Goal: Use online tool/utility: Use online tool/utility

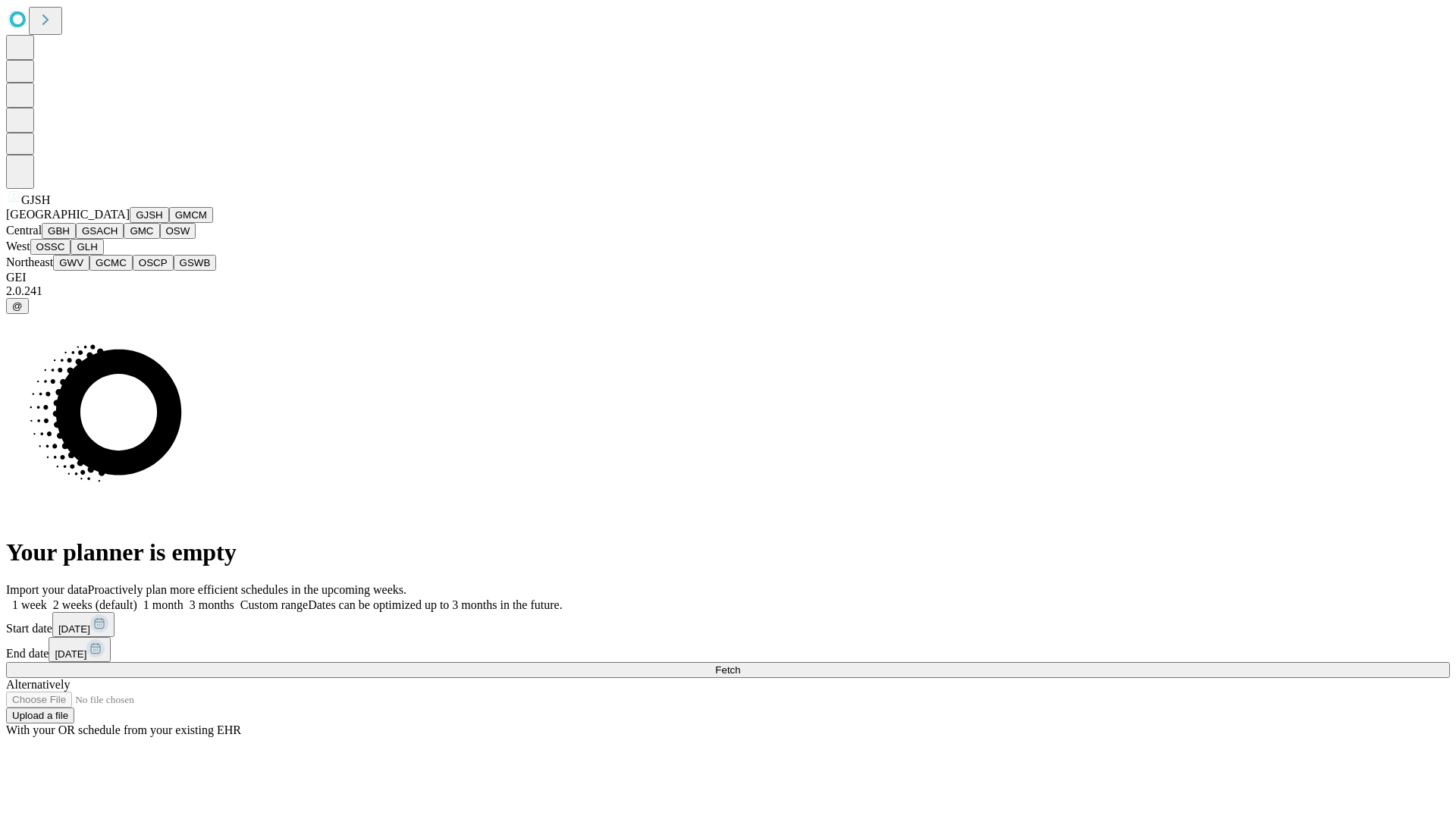
click at [129, 223] on button "GJSH" at bounding box center [149, 215] width 39 height 16
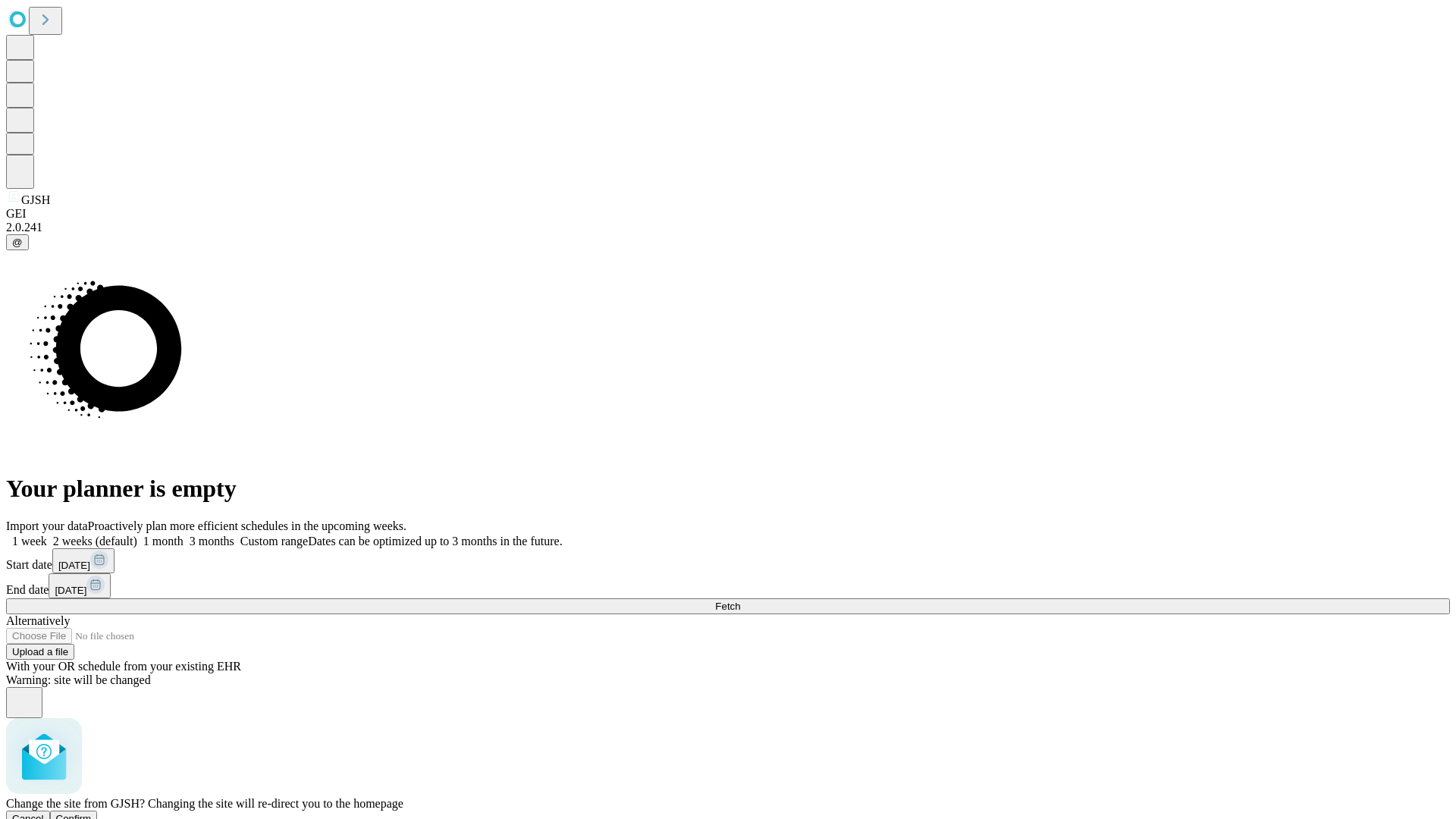
click at [92, 813] on span "Confirm" at bounding box center [74, 818] width 36 height 11
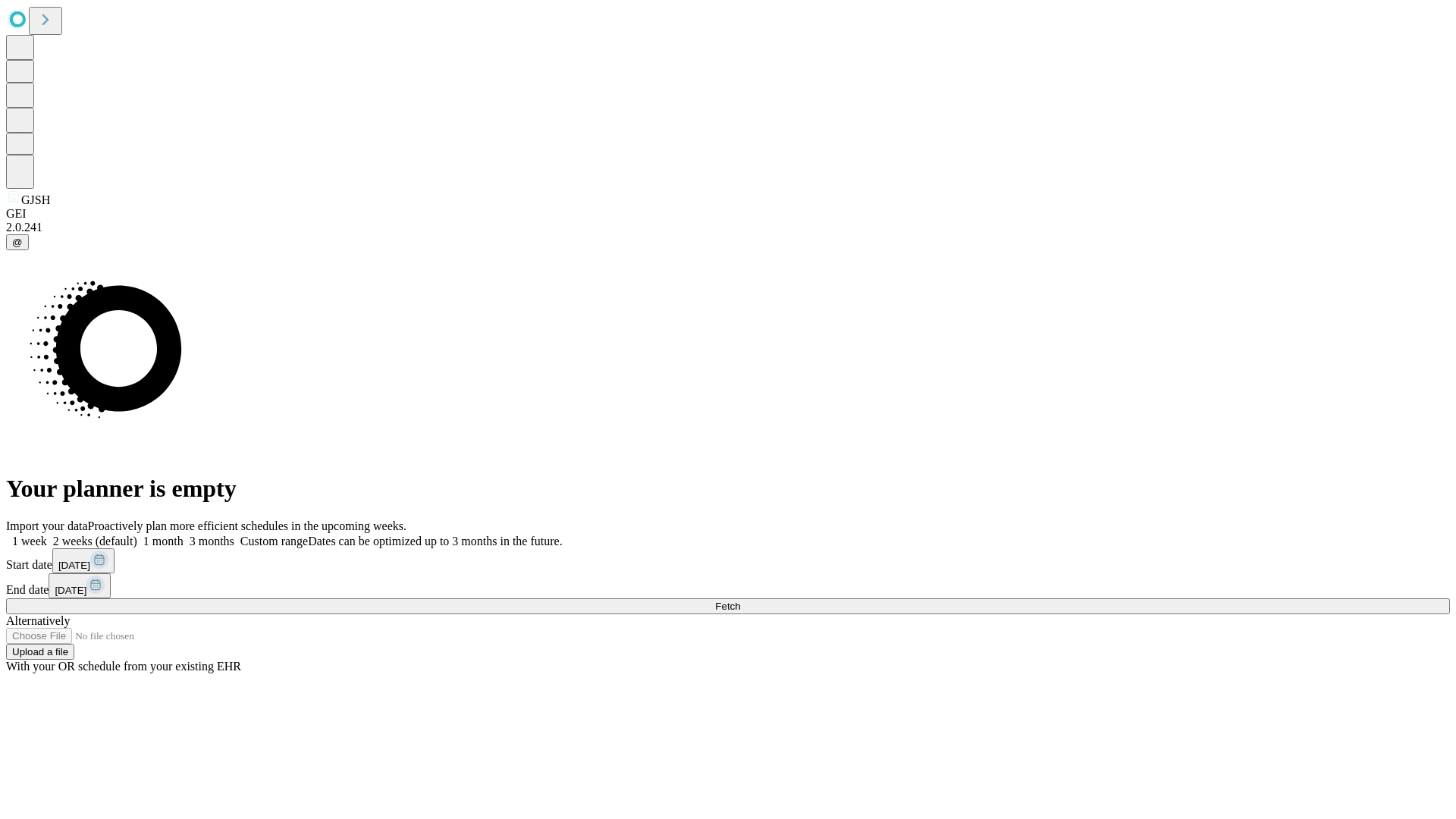
click at [47, 535] on label "1 week" at bounding box center [26, 541] width 41 height 13
click at [740, 601] on span "Fetch" at bounding box center [727, 606] width 25 height 11
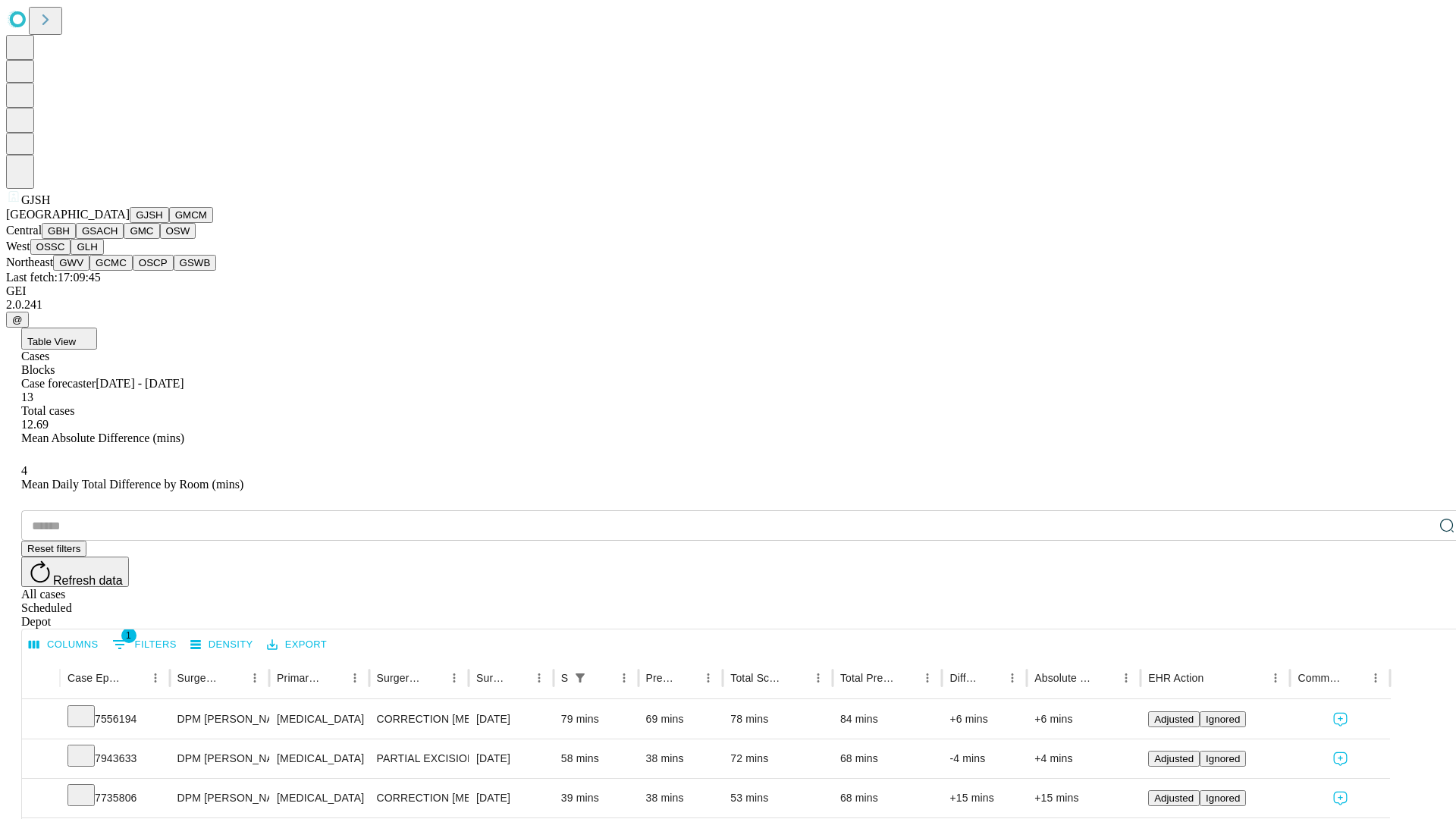
click at [169, 223] on button "GMCM" at bounding box center [191, 215] width 44 height 16
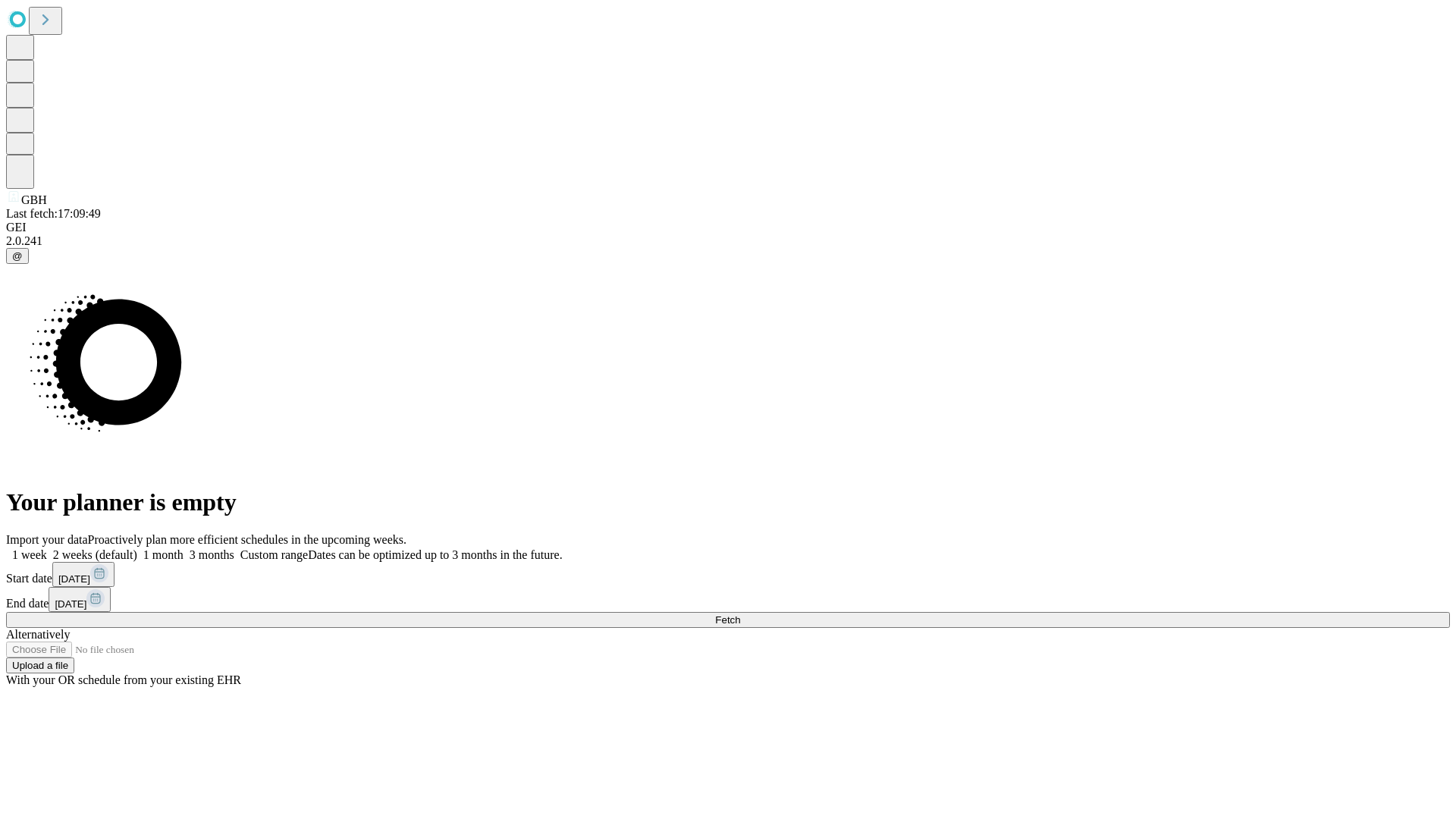
click at [47, 549] on label "1 week" at bounding box center [26, 555] width 41 height 13
click at [740, 614] on span "Fetch" at bounding box center [727, 620] width 25 height 11
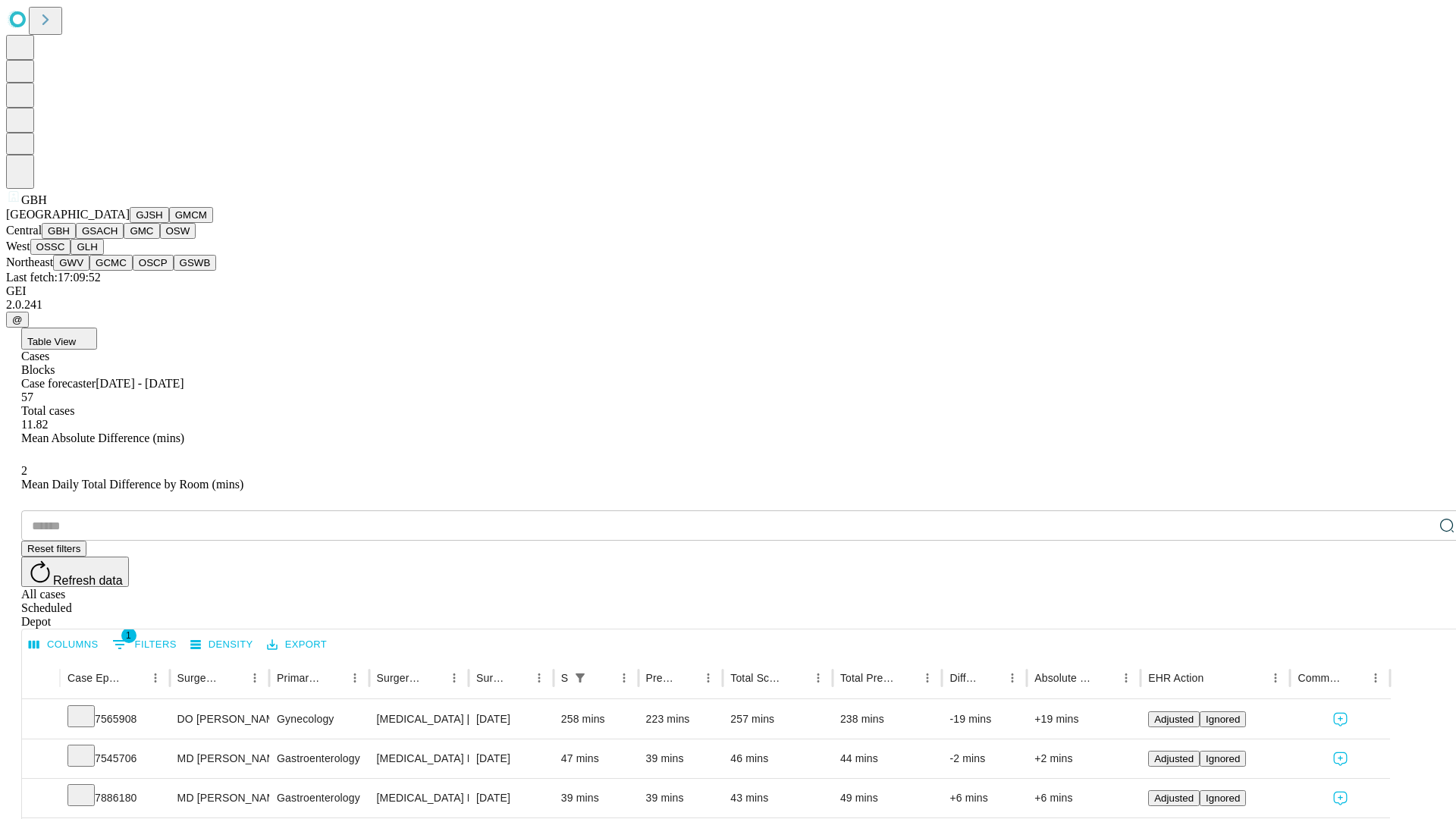
click at [118, 239] on button "GSACH" at bounding box center [100, 231] width 48 height 16
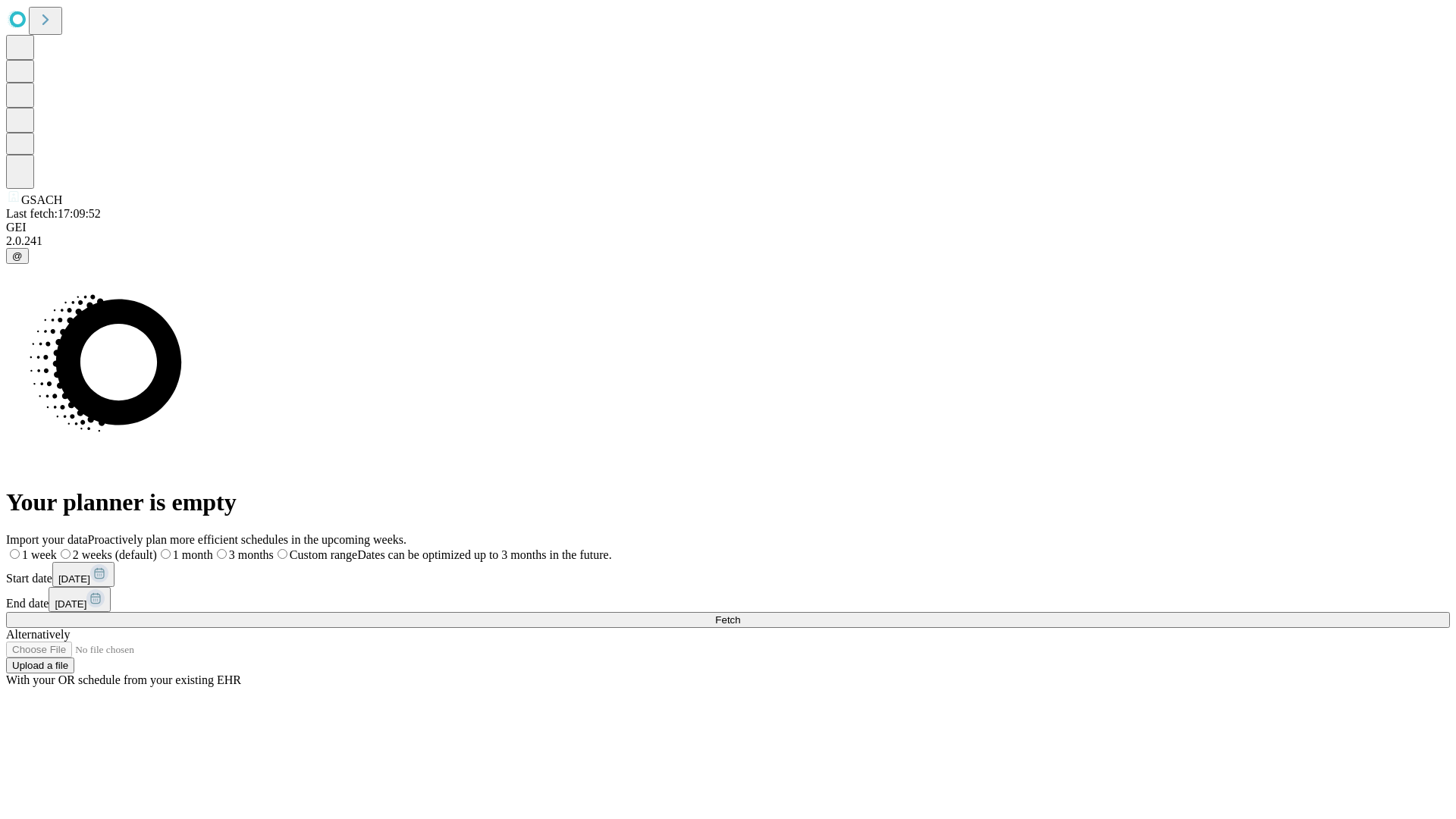
click at [57, 549] on label "1 week" at bounding box center [32, 555] width 51 height 13
click at [740, 614] on span "Fetch" at bounding box center [727, 620] width 25 height 11
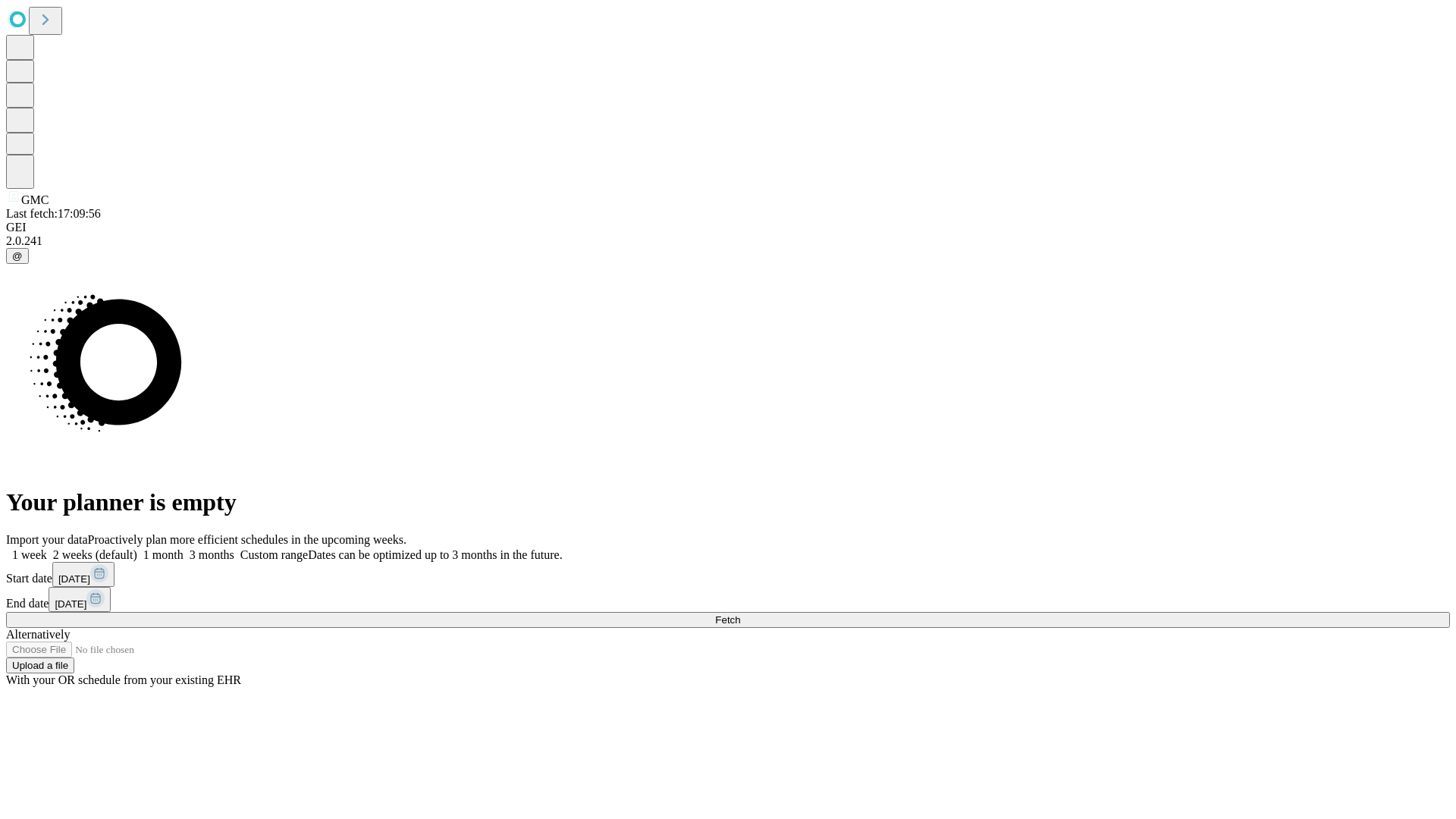
click at [47, 549] on label "1 week" at bounding box center [26, 555] width 41 height 13
click at [740, 614] on span "Fetch" at bounding box center [727, 620] width 25 height 11
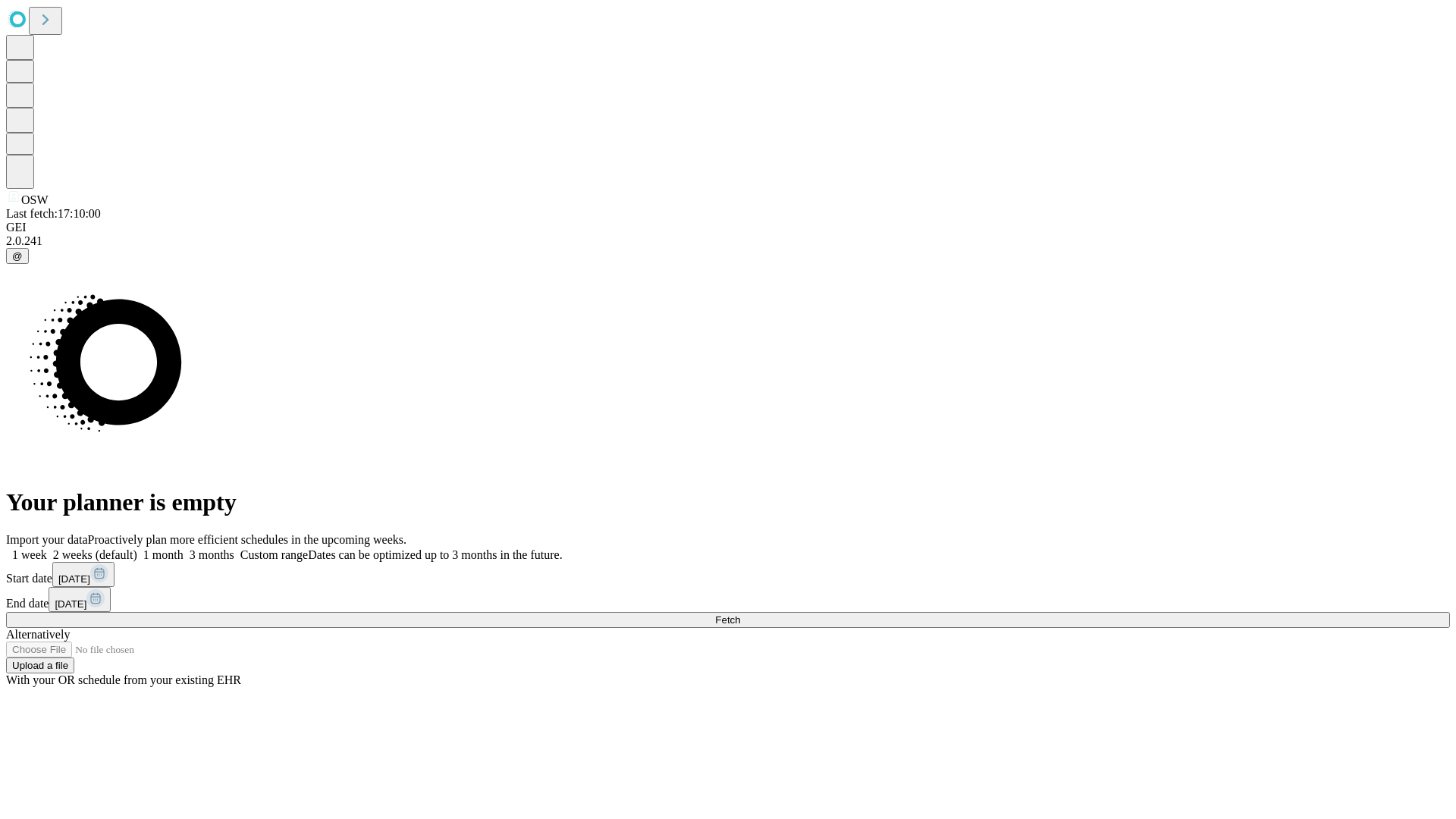
click at [47, 549] on label "1 week" at bounding box center [26, 555] width 41 height 13
click at [740, 614] on span "Fetch" at bounding box center [727, 620] width 25 height 11
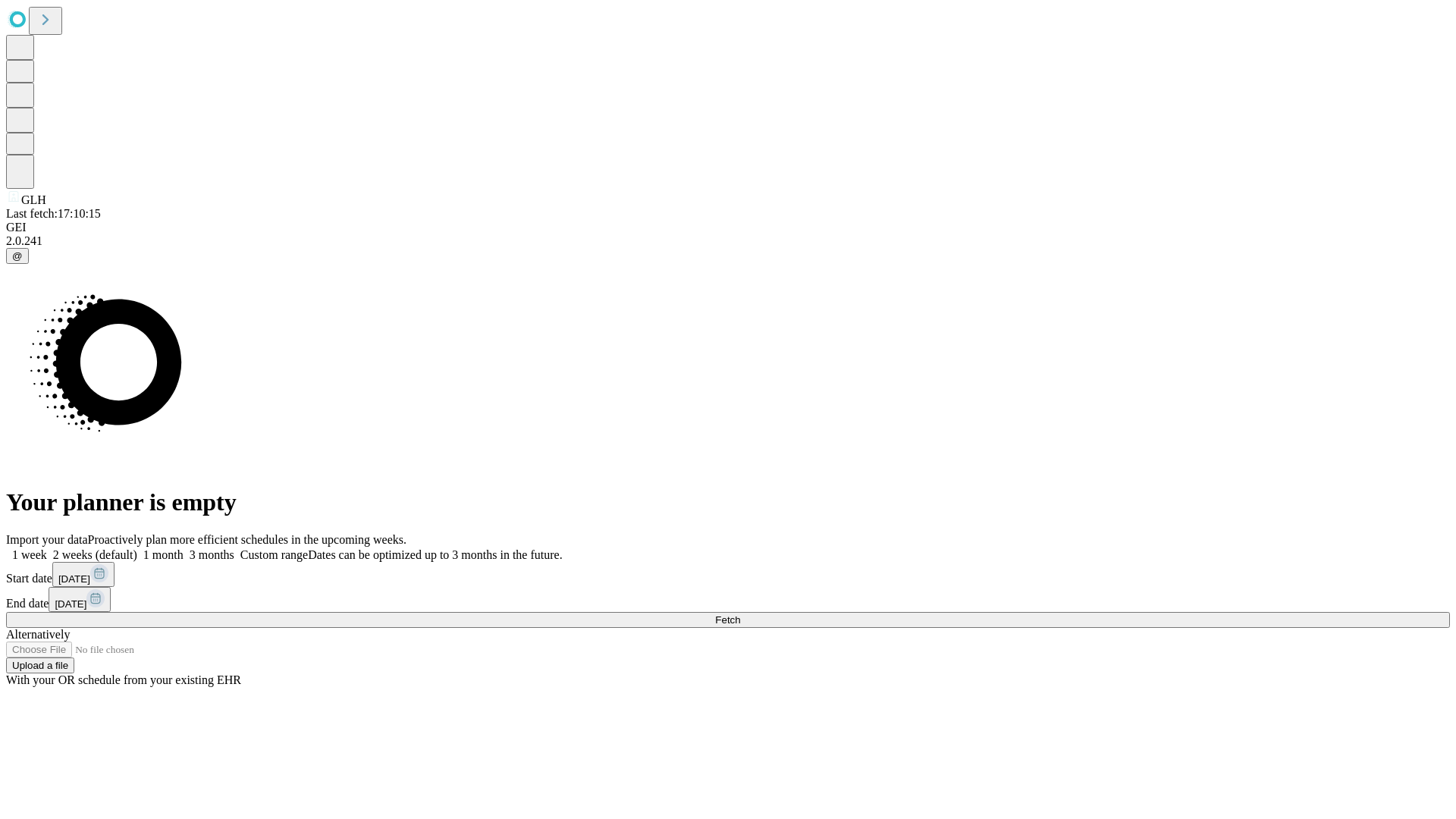
click at [47, 549] on label "1 week" at bounding box center [26, 555] width 41 height 13
click at [740, 614] on span "Fetch" at bounding box center [727, 620] width 25 height 11
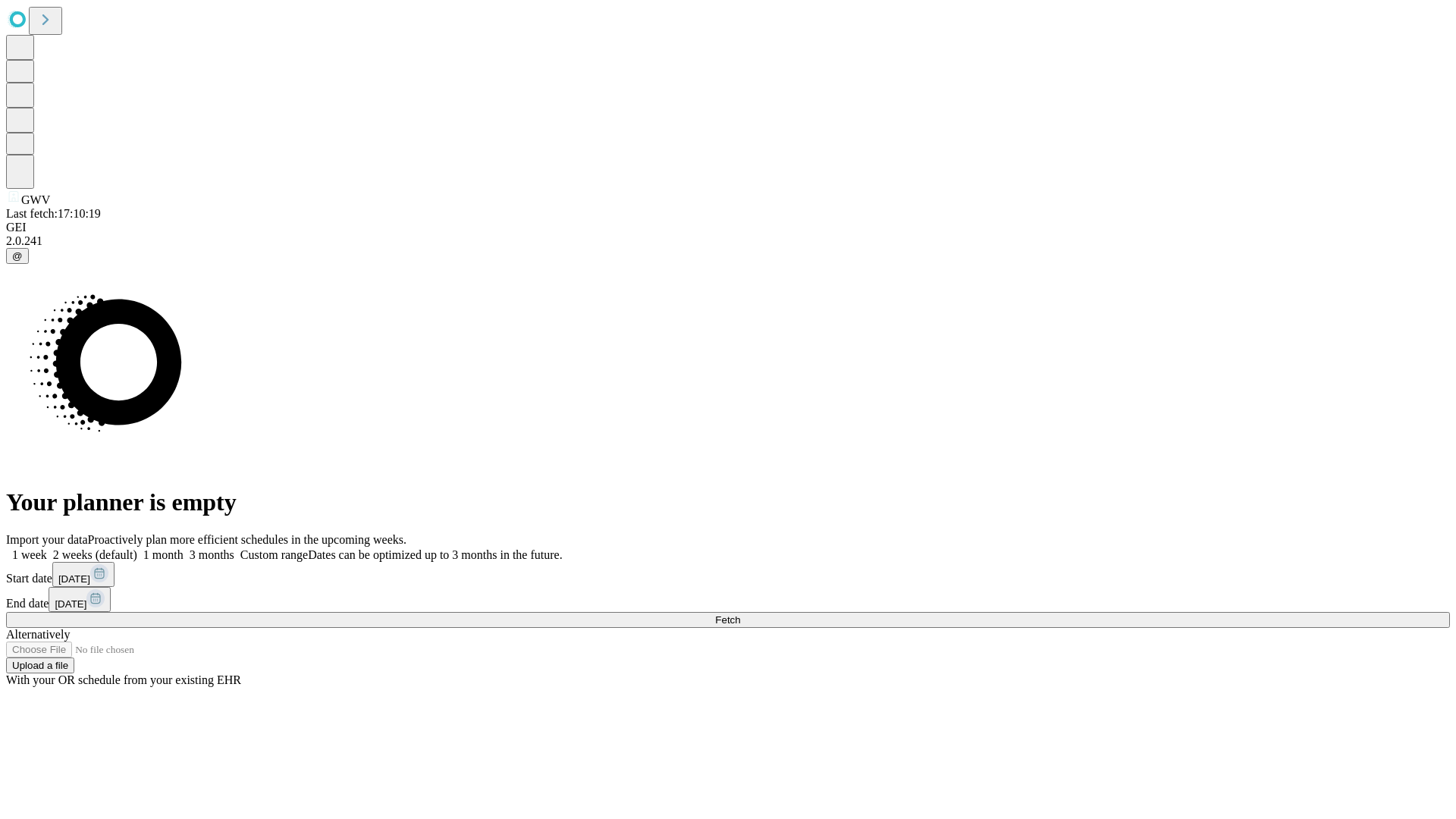
click at [47, 549] on label "1 week" at bounding box center [26, 555] width 41 height 13
click at [740, 614] on span "Fetch" at bounding box center [727, 620] width 25 height 11
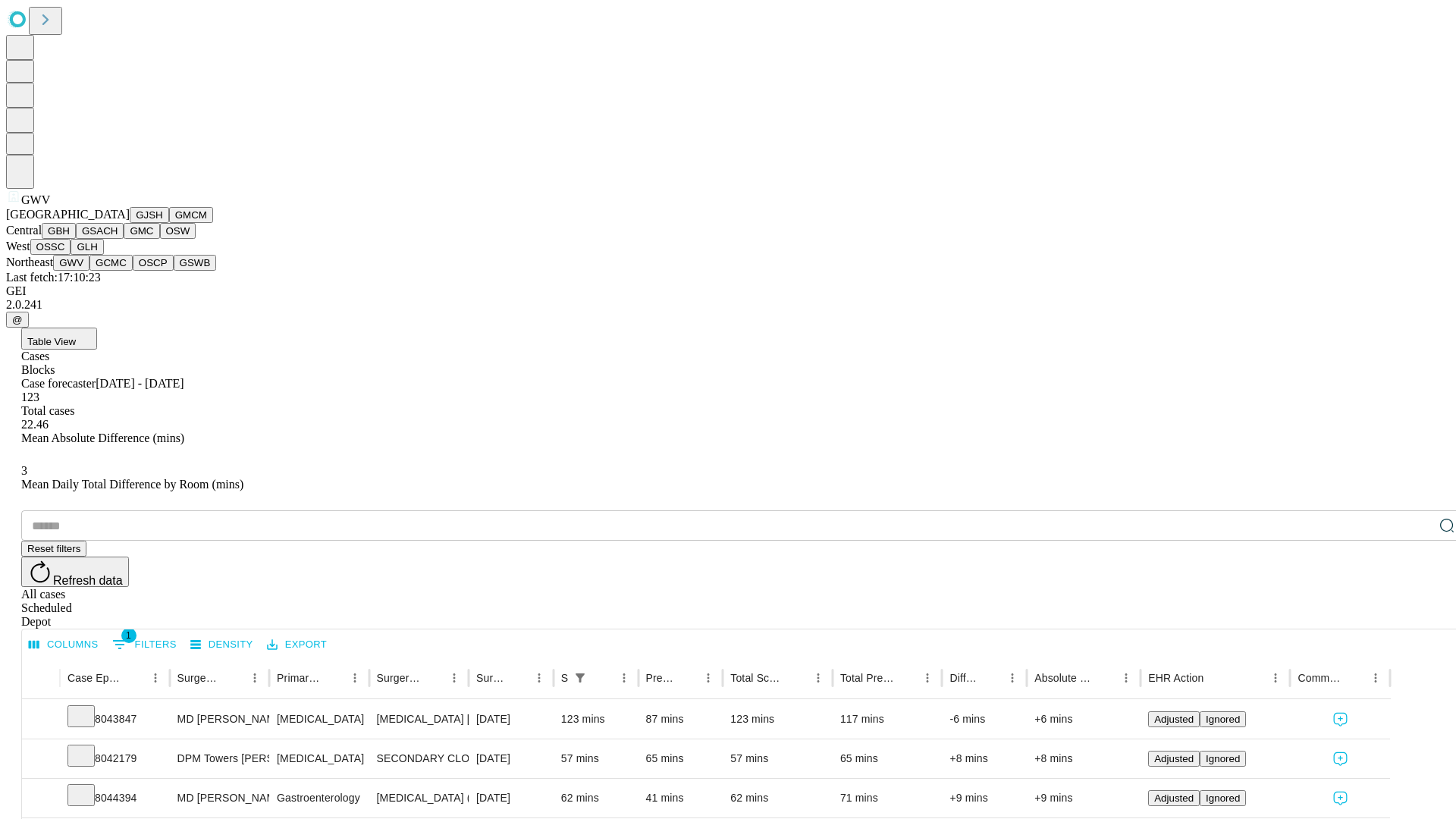
click at [118, 271] on button "GCMC" at bounding box center [111, 262] width 43 height 16
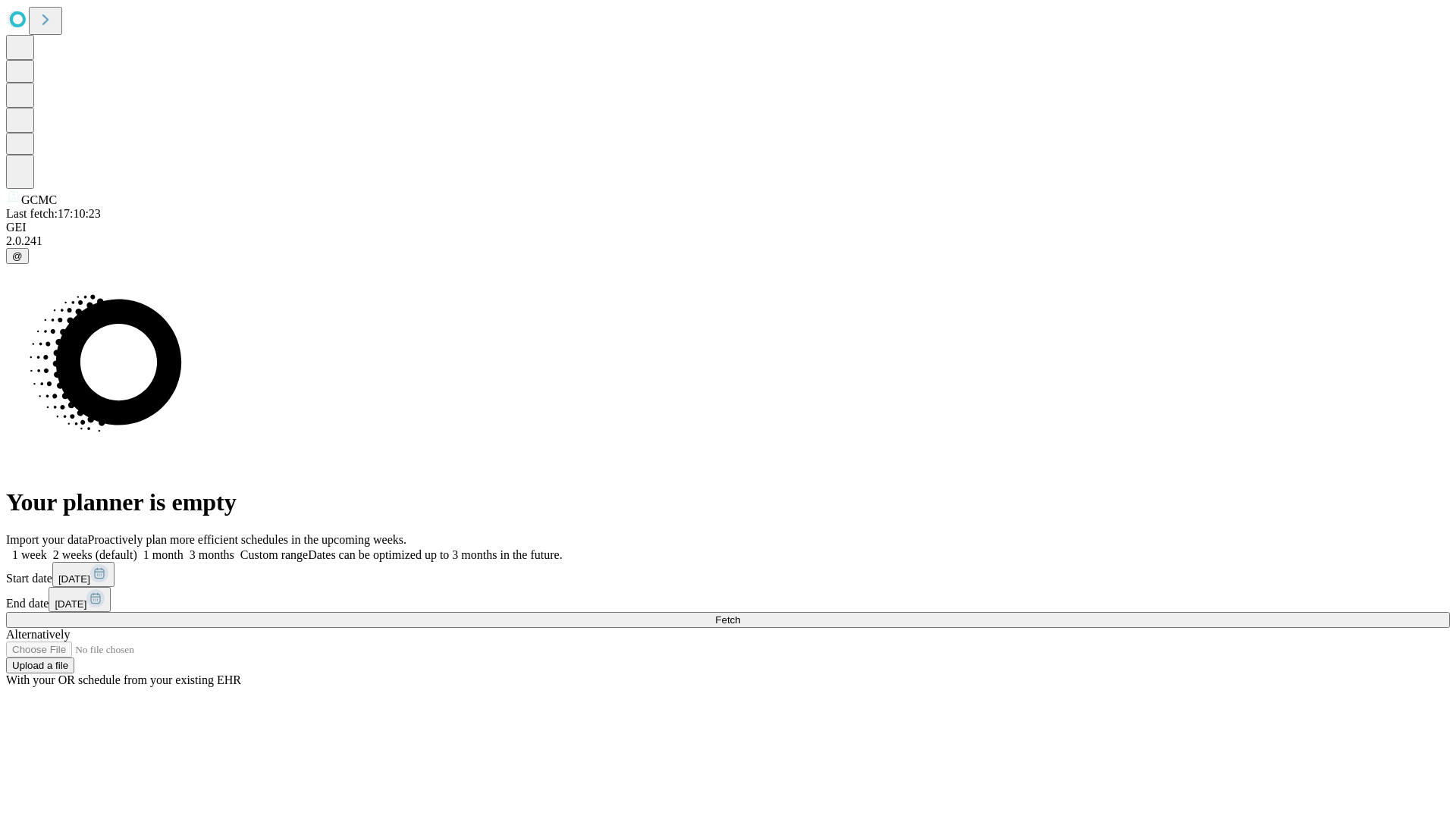
click at [47, 549] on label "1 week" at bounding box center [26, 555] width 41 height 13
click at [740, 614] on span "Fetch" at bounding box center [727, 620] width 25 height 11
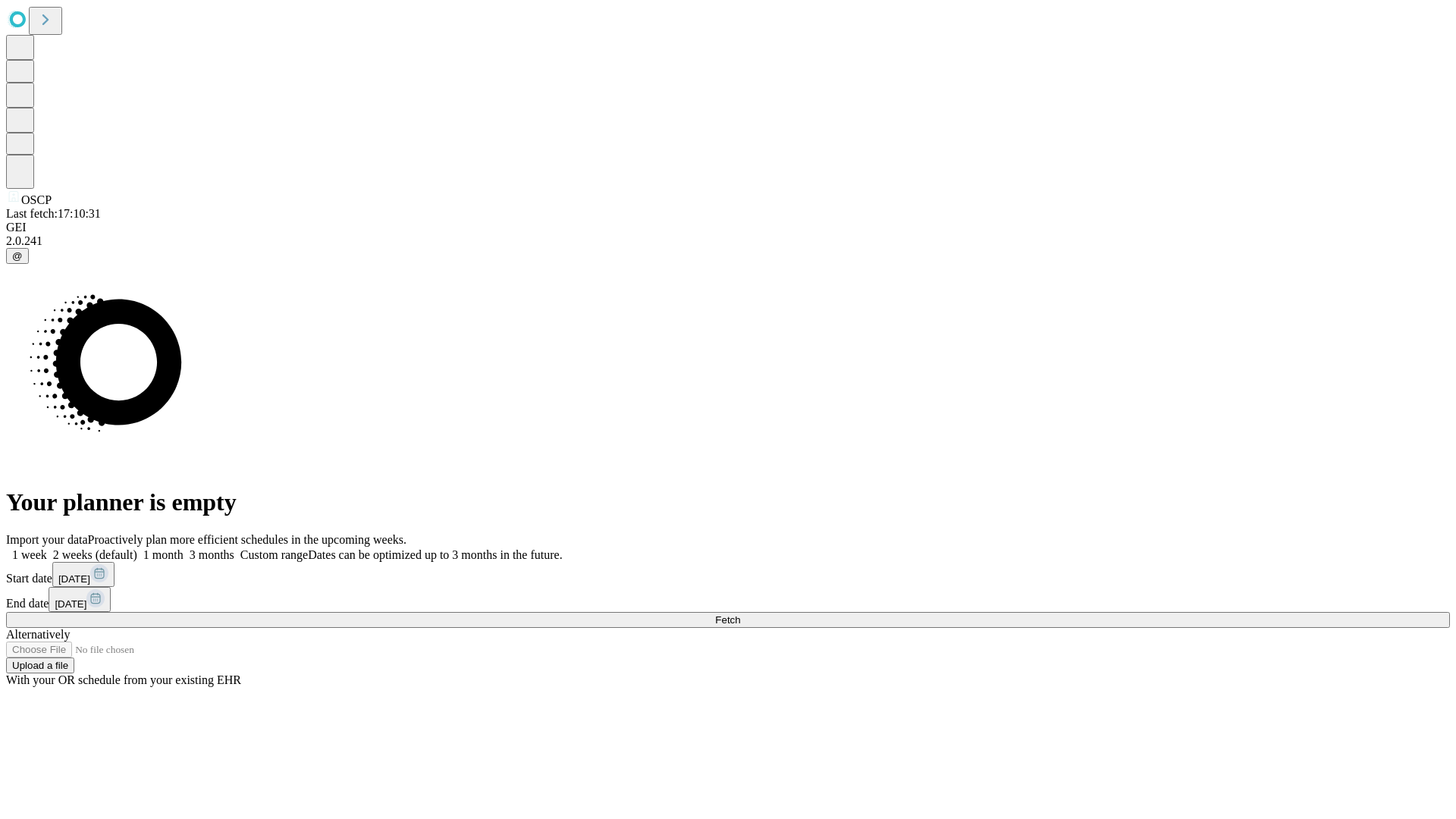
click at [740, 614] on span "Fetch" at bounding box center [727, 620] width 25 height 11
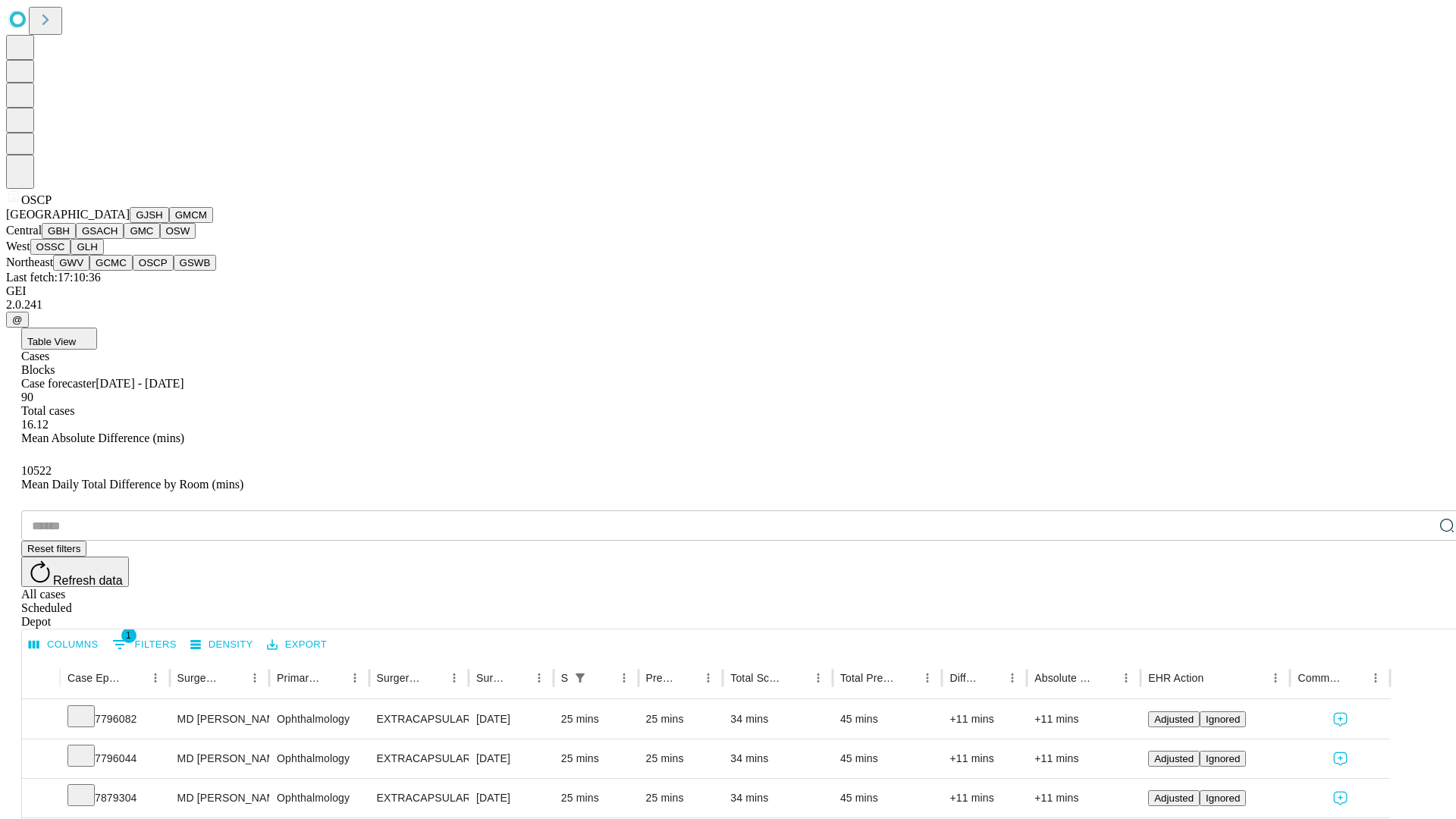
click at [174, 271] on button "GSWB" at bounding box center [195, 262] width 43 height 16
